Goal: Navigation & Orientation: Go to known website

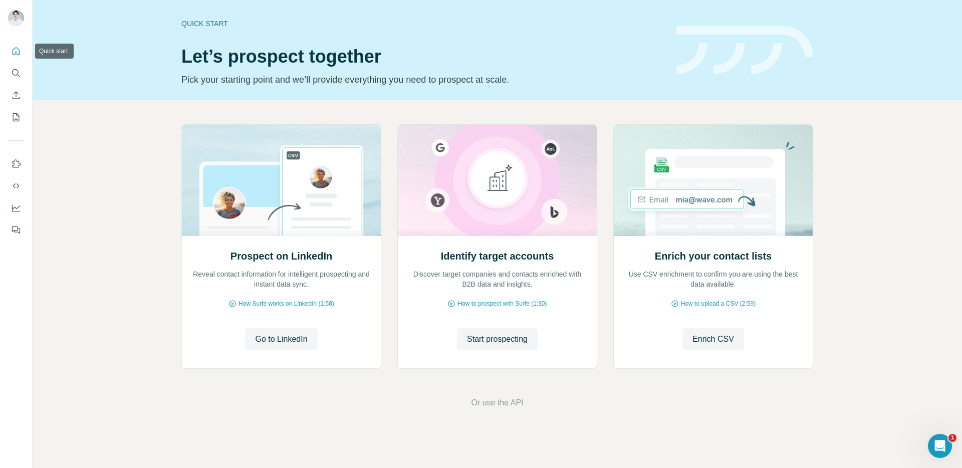
click at [16, 51] on icon "Quick start" at bounding box center [16, 51] width 10 height 10
click at [261, 334] on span "Go to LinkedIn" at bounding box center [281, 339] width 52 height 12
click at [17, 167] on icon "Use Surfe on LinkedIn" at bounding box center [16, 164] width 10 height 10
